Goal: Task Accomplishment & Management: Complete application form

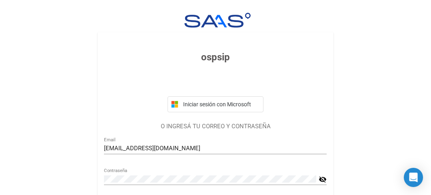
scroll to position [72, 0]
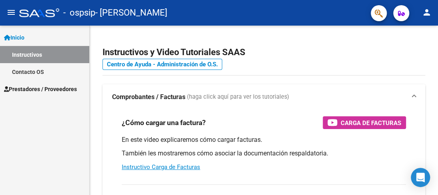
click at [71, 87] on span "Prestadores / Proveedores" at bounding box center [40, 89] width 73 height 9
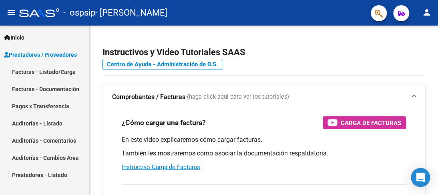
click at [70, 75] on link "Facturas - Listado/Carga" at bounding box center [44, 71] width 89 height 17
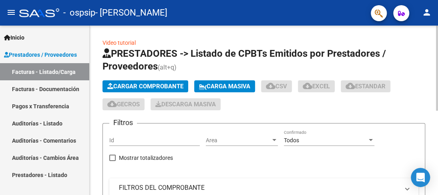
click at [139, 86] on span "Cargar Comprobante" at bounding box center [145, 86] width 76 height 7
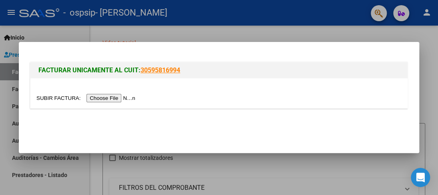
click at [114, 97] on input "file" at bounding box center [86, 98] width 101 height 8
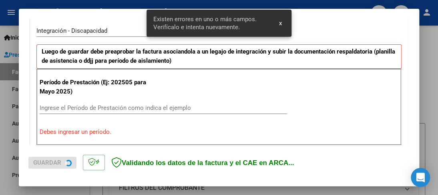
scroll to position [199, 0]
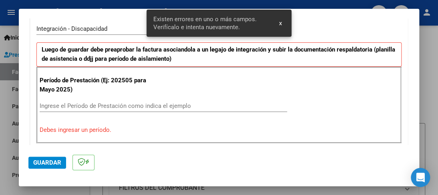
click at [106, 101] on div "Ingrese el Período de Prestación como indica el ejemplo" at bounding box center [163, 106] width 247 height 12
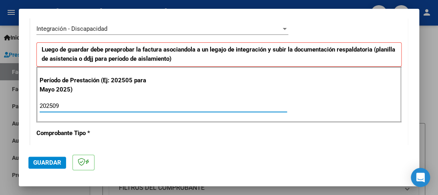
type input "202509"
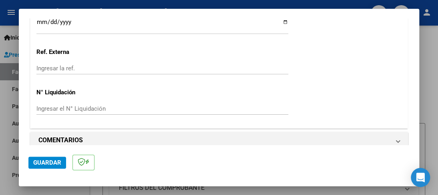
scroll to position [600, 0]
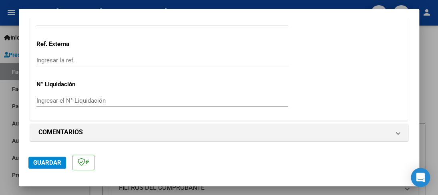
click at [40, 161] on span "Guardar" at bounding box center [47, 162] width 28 height 7
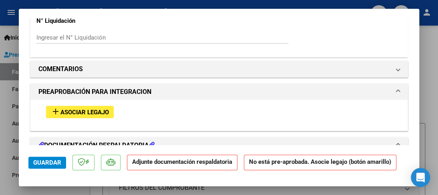
scroll to position [656, 0]
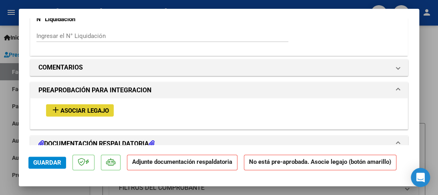
click at [83, 109] on span "Asociar Legajo" at bounding box center [84, 110] width 48 height 7
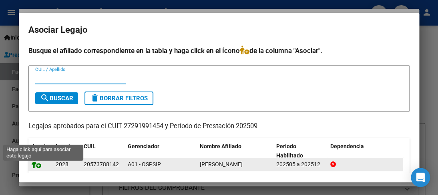
click at [35, 168] on icon at bounding box center [37, 164] width 10 height 9
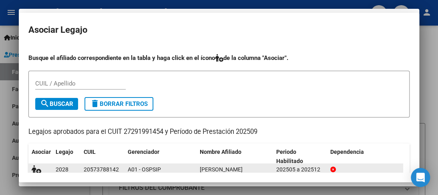
scroll to position [677, 0]
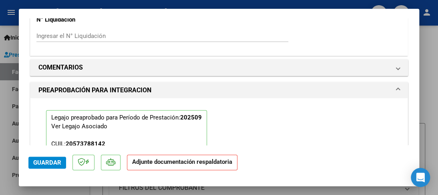
click at [163, 167] on p "Adjunte documentación respaldatoria" at bounding box center [182, 163] width 110 height 16
click at [37, 164] on span "Guardar" at bounding box center [47, 162] width 28 height 7
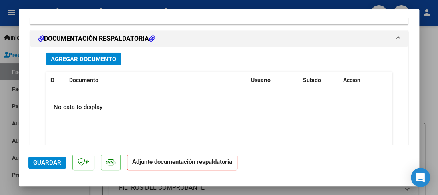
scroll to position [901, 0]
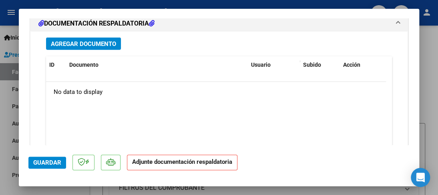
click at [72, 45] on span "Agregar Documento" at bounding box center [83, 43] width 65 height 7
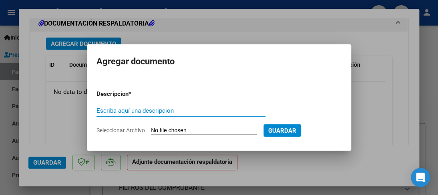
click at [202, 112] on input "Escriba aquí una descripcion" at bounding box center [180, 110] width 169 height 7
type input "asistencia [DATE]"
click at [202, 132] on input "Seleccionar Archivo" at bounding box center [204, 131] width 106 height 8
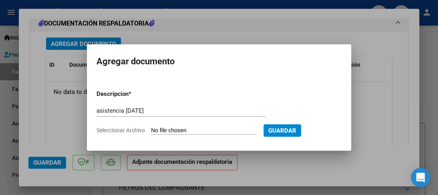
type input "C:\fakepath\Asist [PERSON_NAME] [DATE] .pdf"
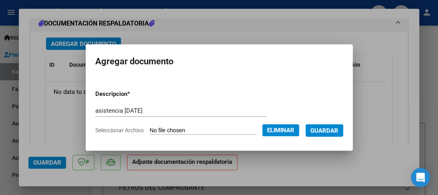
click at [323, 130] on span "Guardar" at bounding box center [324, 130] width 28 height 7
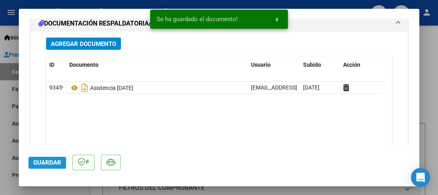
click at [43, 164] on span "Guardar" at bounding box center [47, 162] width 28 height 7
